Goal: Information Seeking & Learning: Learn about a topic

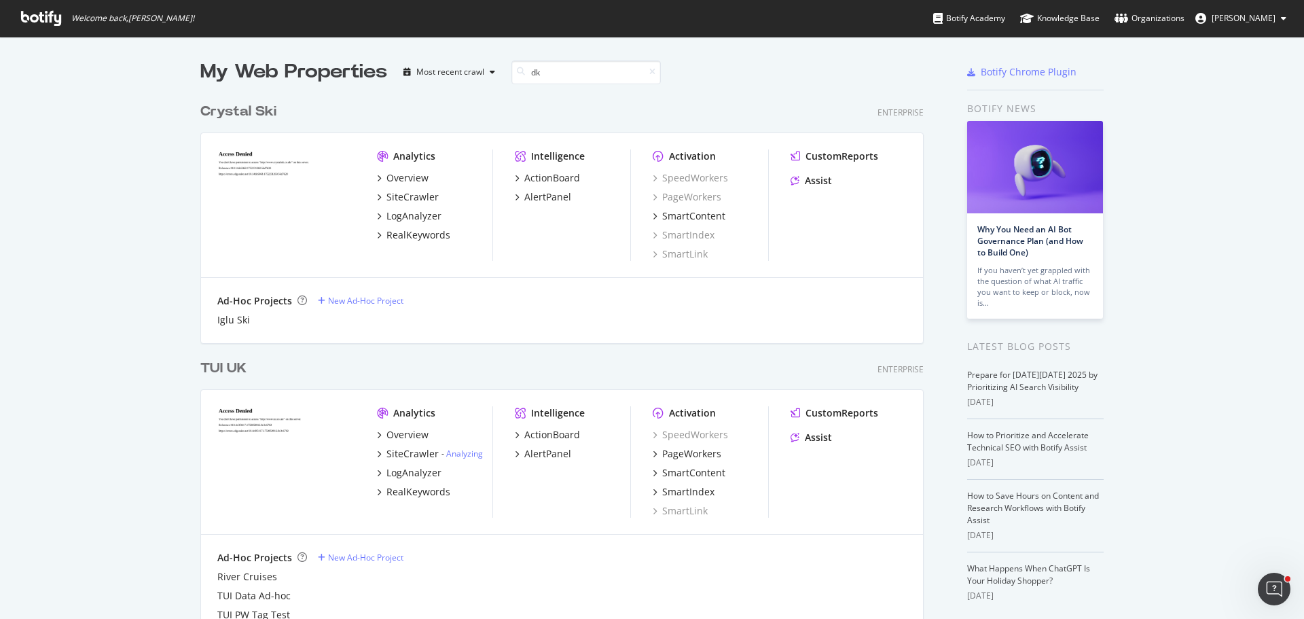
scroll to position [309, 724]
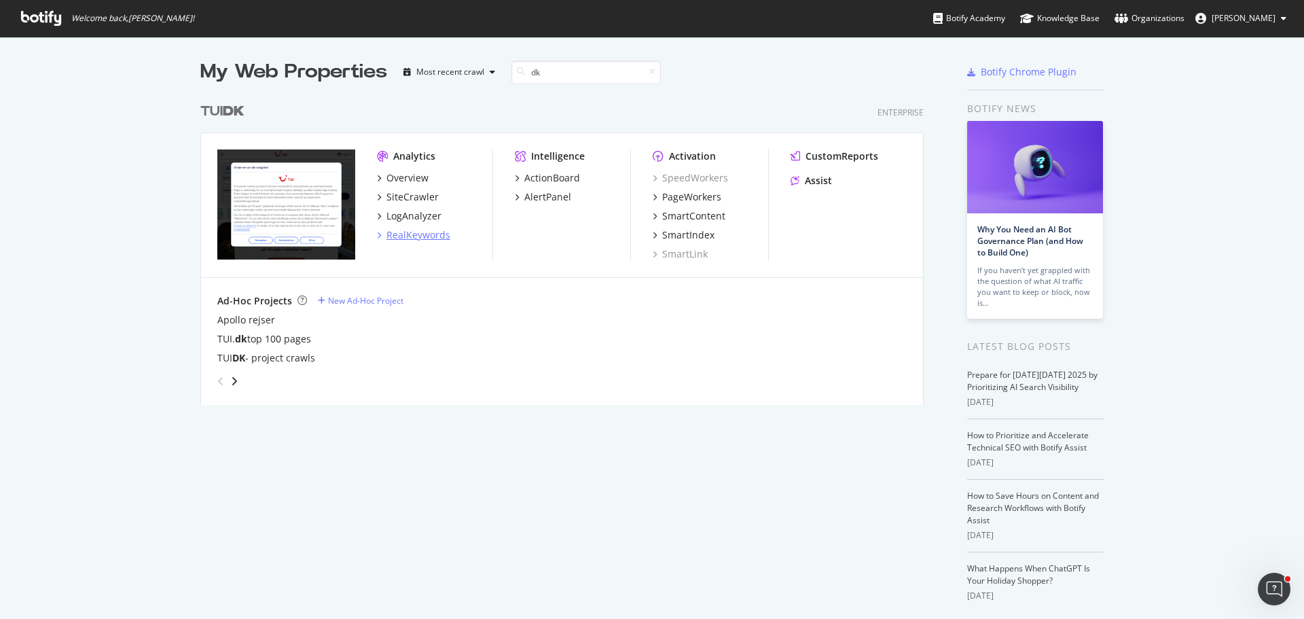
type input "dk"
click at [428, 231] on div "RealKeywords" at bounding box center [418, 235] width 64 height 14
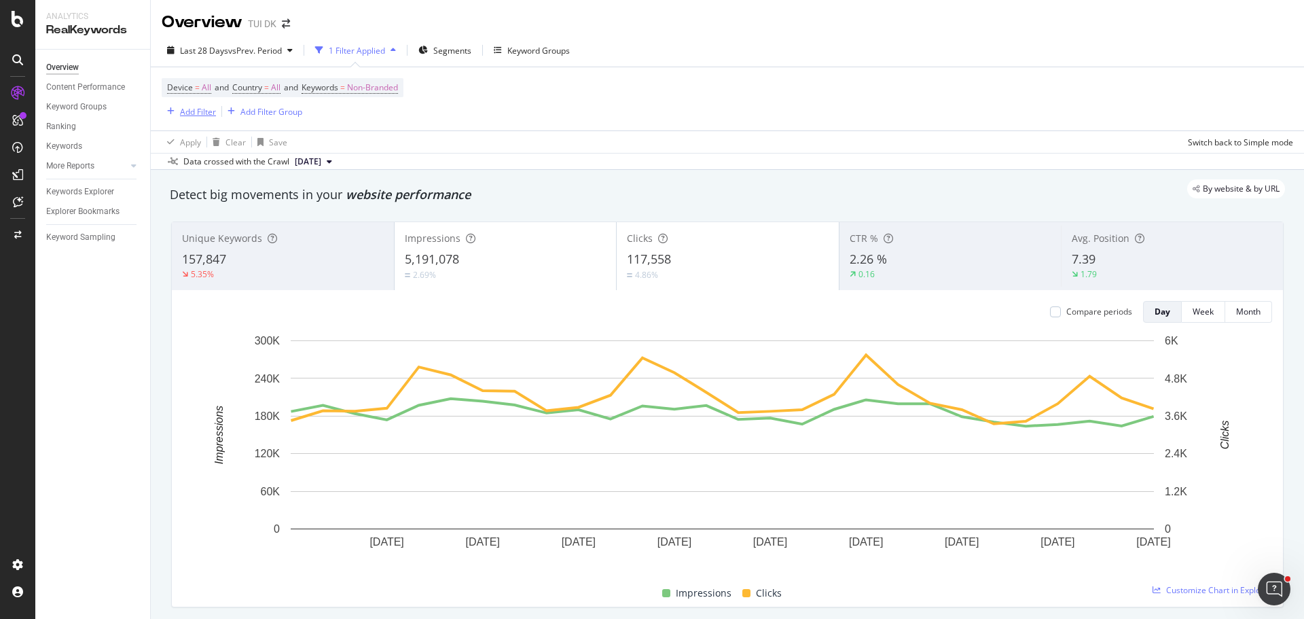
click at [198, 113] on div "Add Filter" at bounding box center [198, 112] width 36 height 12
click at [454, 50] on span "Segments" at bounding box center [452, 51] width 38 height 12
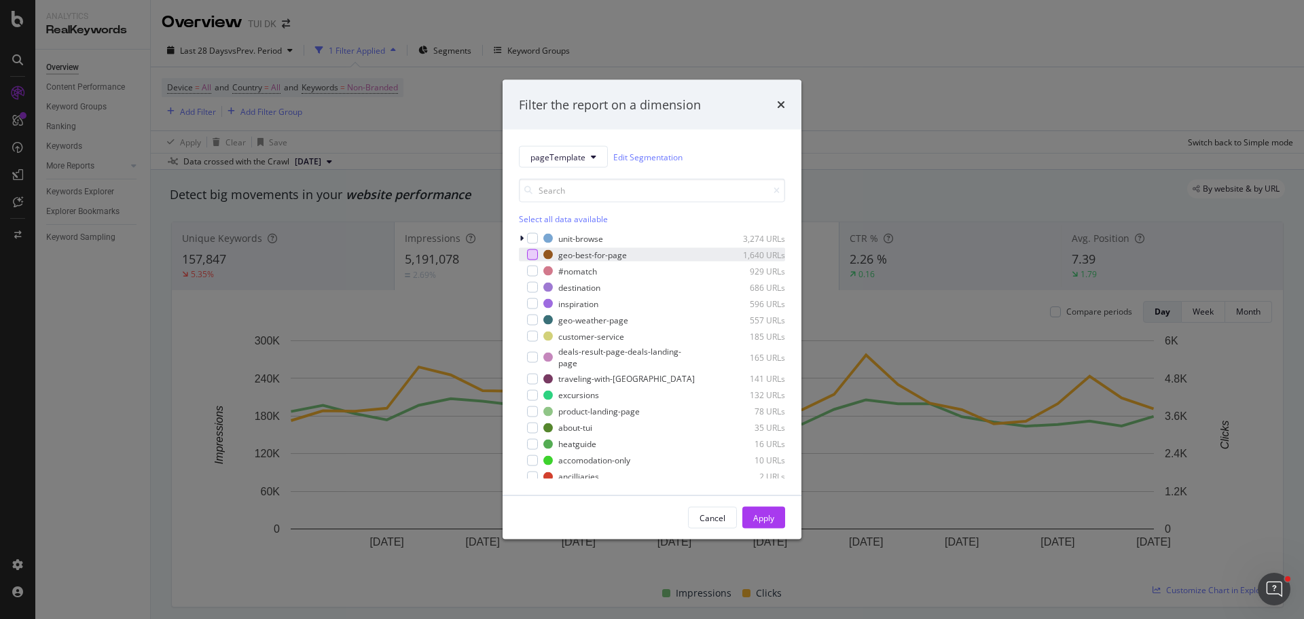
click at [536, 255] on div "modal" at bounding box center [532, 254] width 11 height 11
click at [769, 511] on div "Apply" at bounding box center [763, 517] width 21 height 12
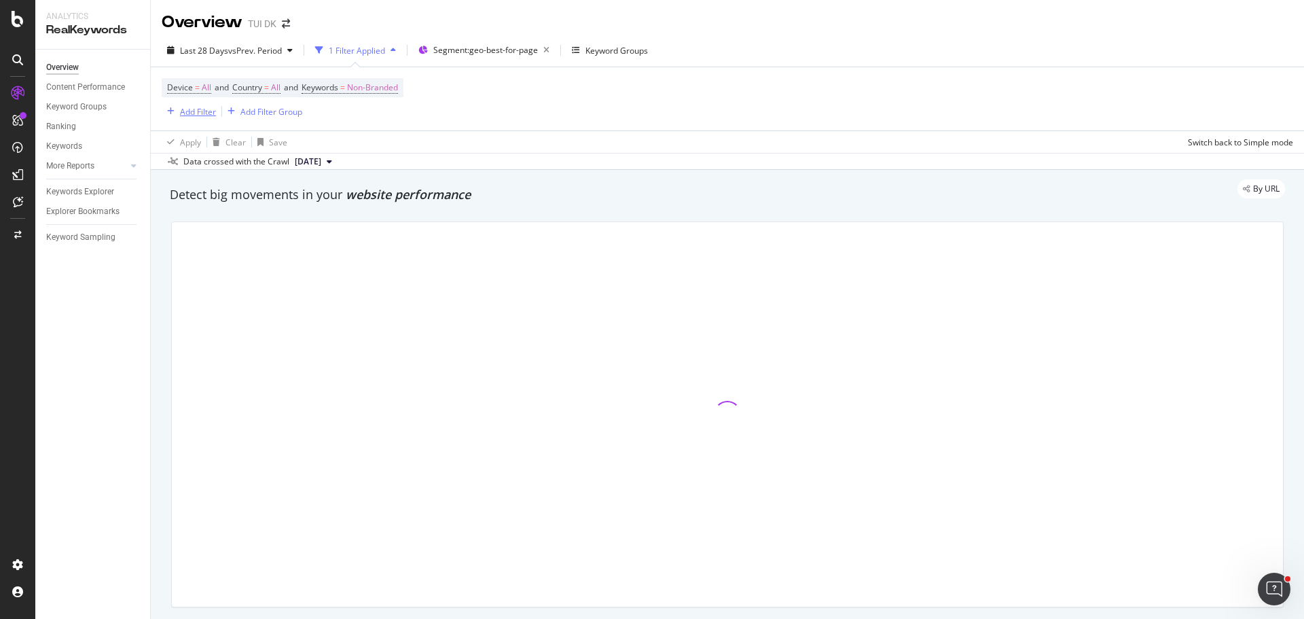
click at [186, 113] on div "Add Filter" at bounding box center [198, 112] width 36 height 12
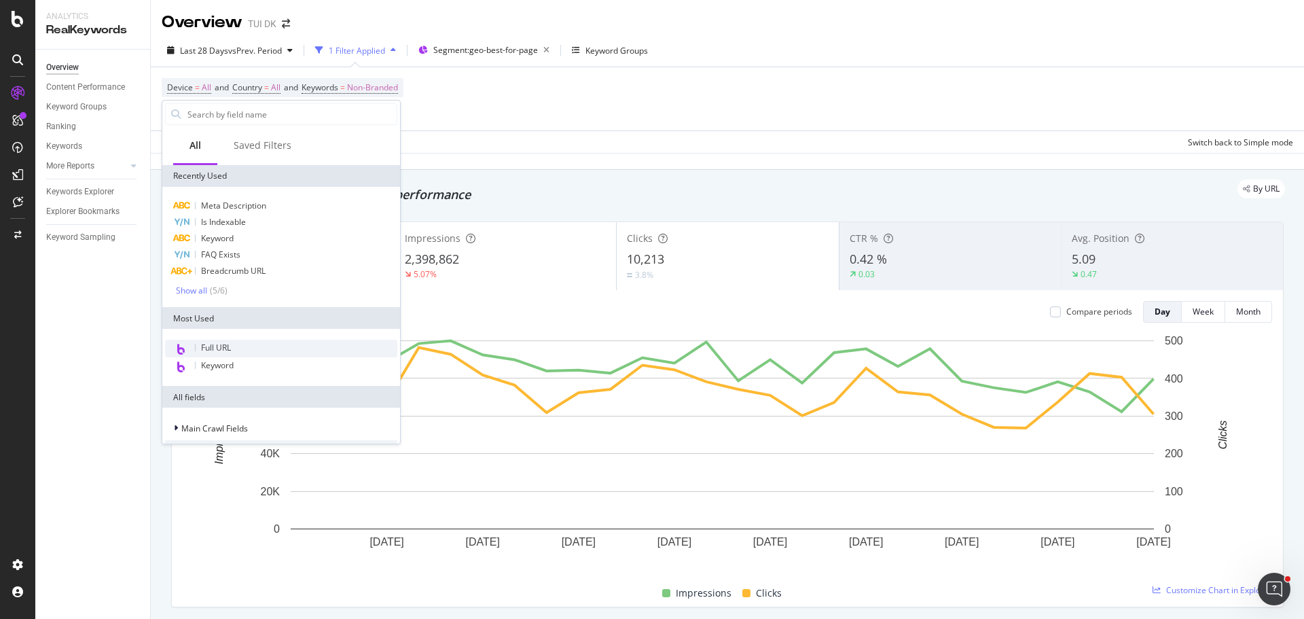
click at [206, 346] on span "Full URL" at bounding box center [216, 348] width 30 height 12
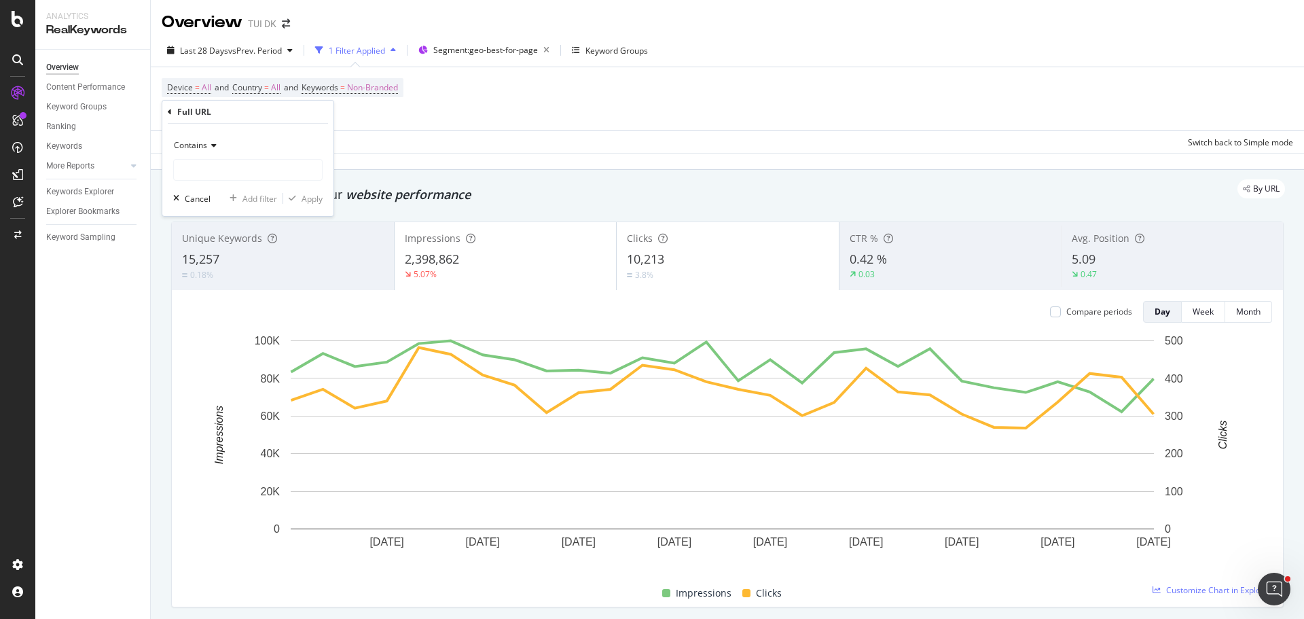
click at [206, 141] on span "Contains" at bounding box center [190, 145] width 33 height 12
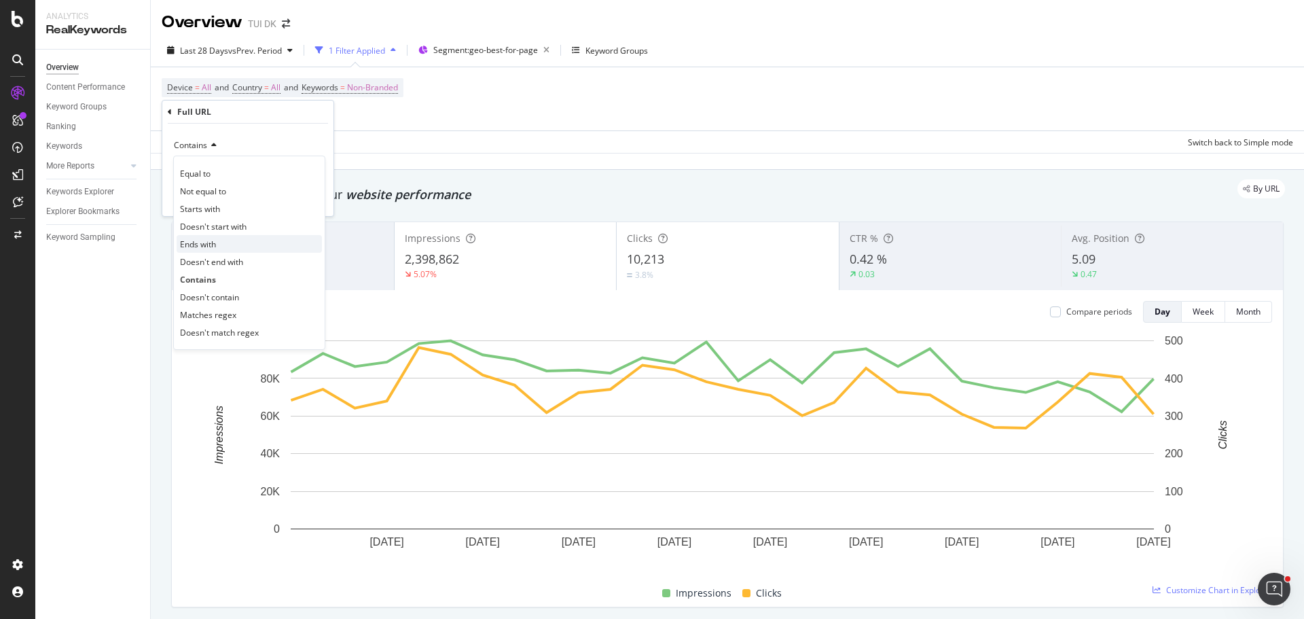
click at [238, 240] on div "Ends with" at bounding box center [249, 244] width 145 height 18
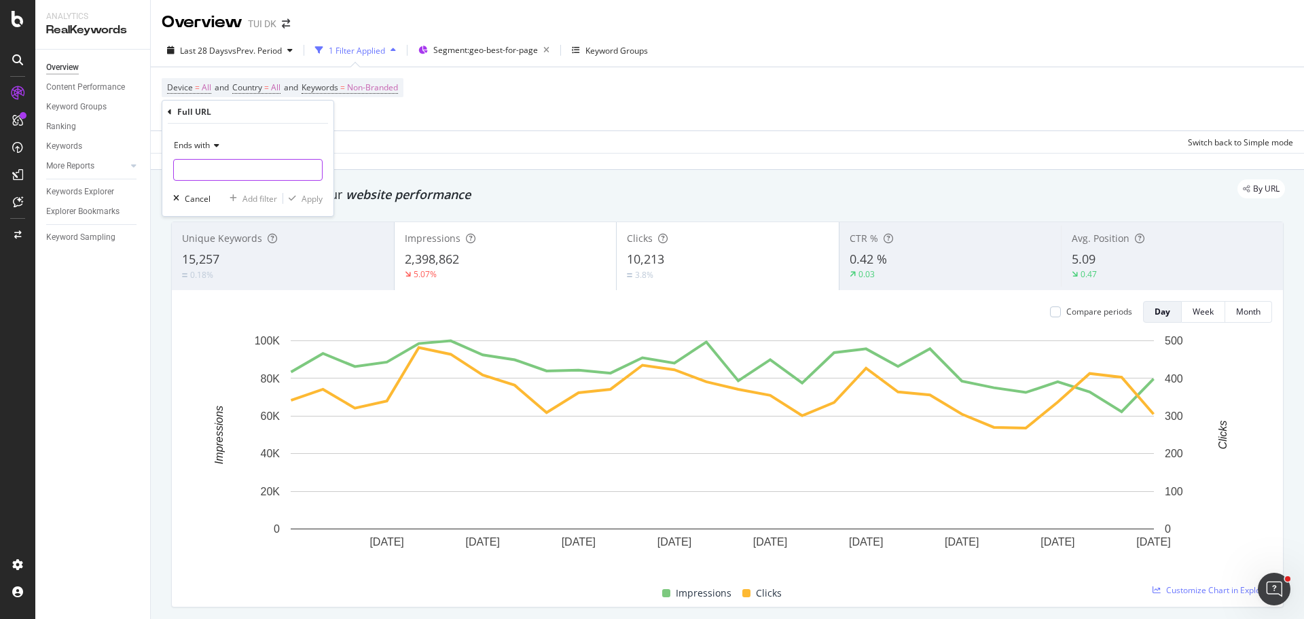
click at [237, 174] on input "text" at bounding box center [248, 170] width 148 height 22
type input "/hotel/"
click at [316, 197] on div "Apply" at bounding box center [311, 199] width 21 height 12
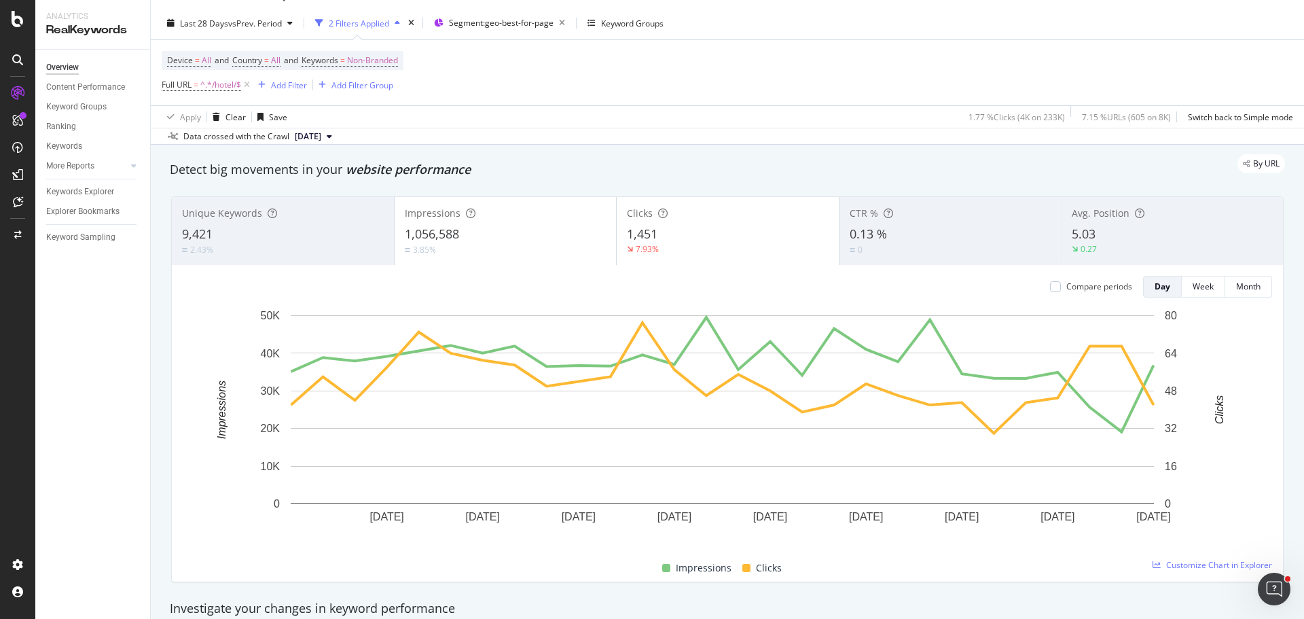
scroll to position [27, 0]
click at [1104, 234] on div "5.03" at bounding box center [1171, 234] width 201 height 18
